Goal: Find specific page/section: Find specific page/section

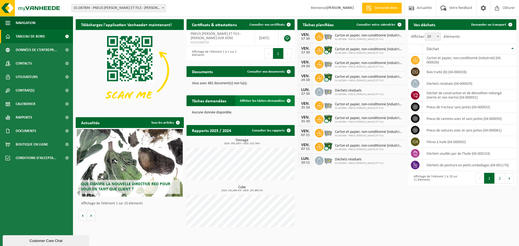
click at [267, 101] on span "Afficher les tâches demandées" at bounding box center [262, 101] width 45 height 4
